Goal: Task Accomplishment & Management: Use online tool/utility

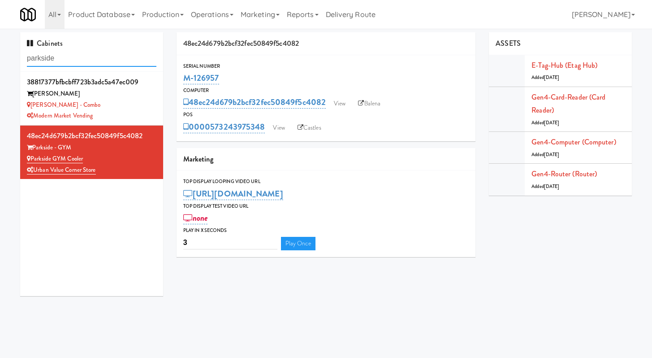
click at [147, 56] on input "parkside" at bounding box center [91, 58] width 129 height 17
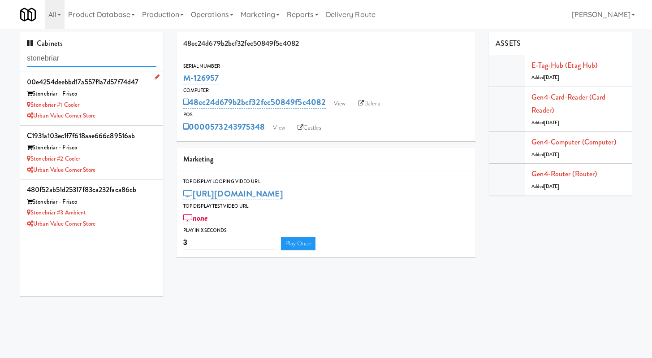
type input "stonebriar"
click at [112, 102] on div "Stonebriar #1 Cooler" at bounding box center [91, 104] width 129 height 11
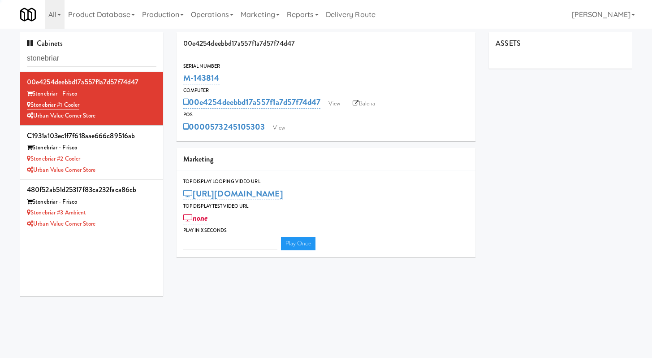
type input "3"
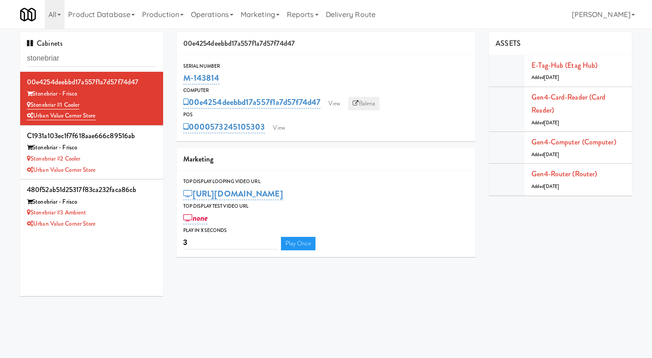
click at [379, 102] on link "Balena" at bounding box center [363, 103] width 31 height 13
click at [138, 144] on div "Stonebriar - Frisco" at bounding box center [91, 147] width 129 height 11
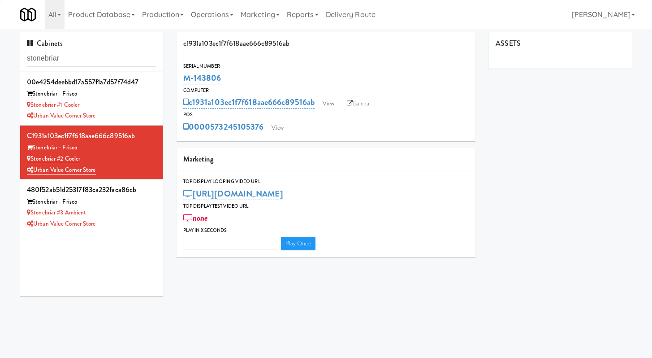
type input "3"
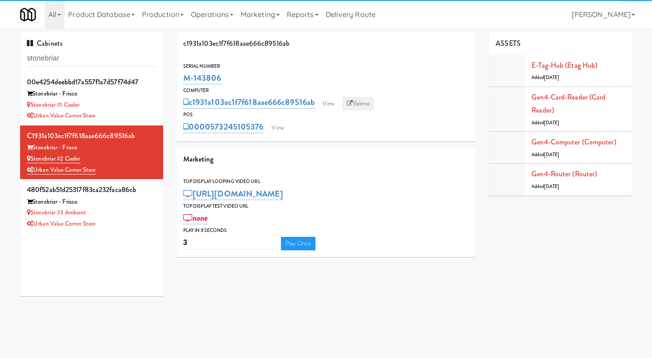
click at [372, 99] on link "Balena" at bounding box center [357, 103] width 31 height 13
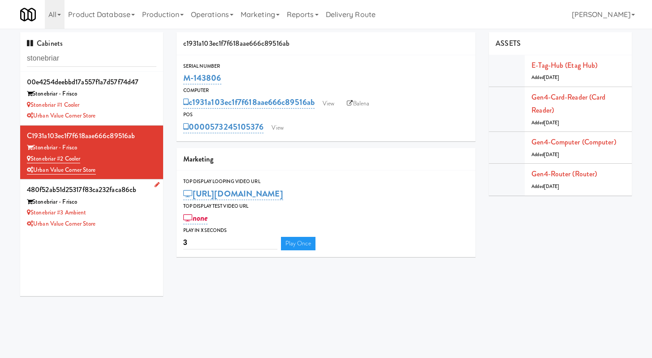
click at [100, 223] on div "Urban Value Corner Store" at bounding box center [91, 223] width 129 height 11
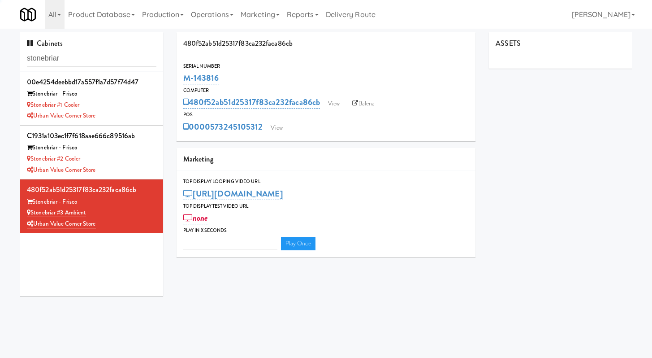
type input "3"
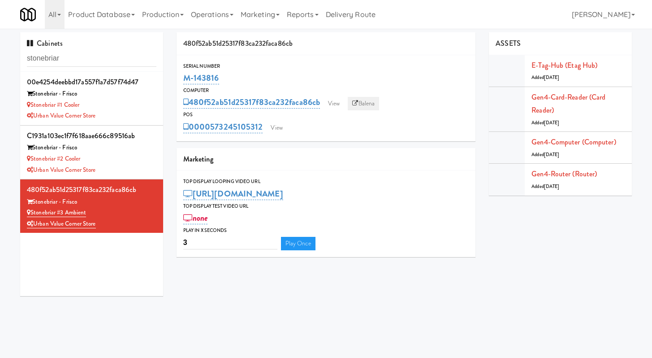
drag, startPoint x: 366, startPoint y: 98, endPoint x: 332, endPoint y: 170, distance: 79.8
click at [366, 98] on link "Balena" at bounding box center [363, 103] width 31 height 13
